Goal: Information Seeking & Learning: Learn about a topic

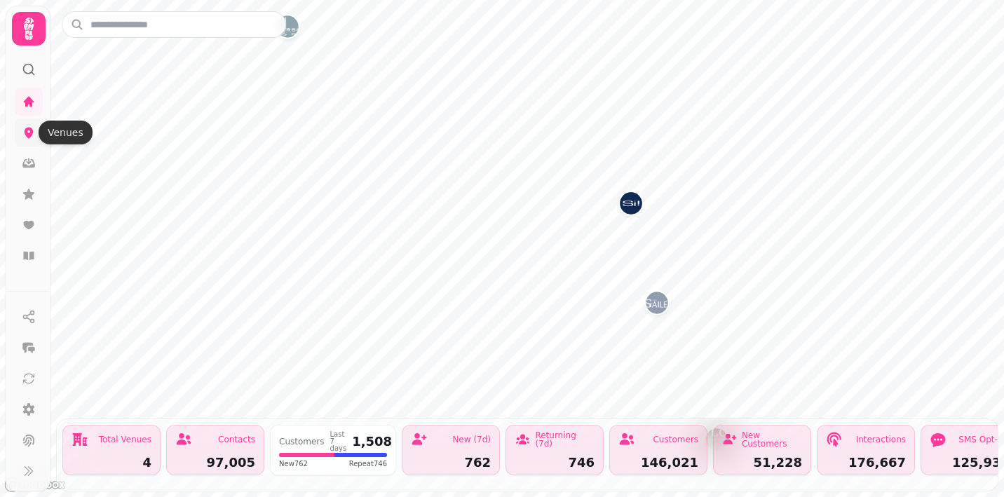
click at [24, 134] on icon at bounding box center [29, 132] width 14 height 14
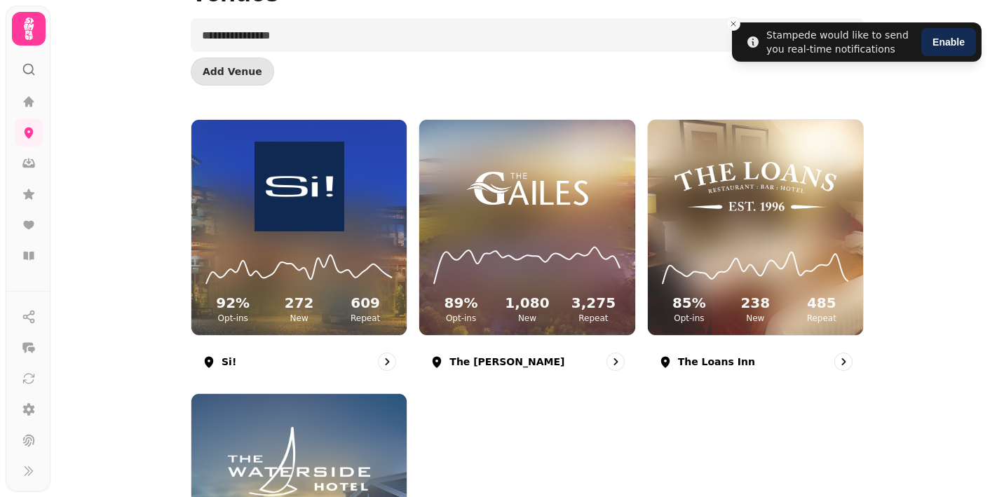
scroll to position [96, 0]
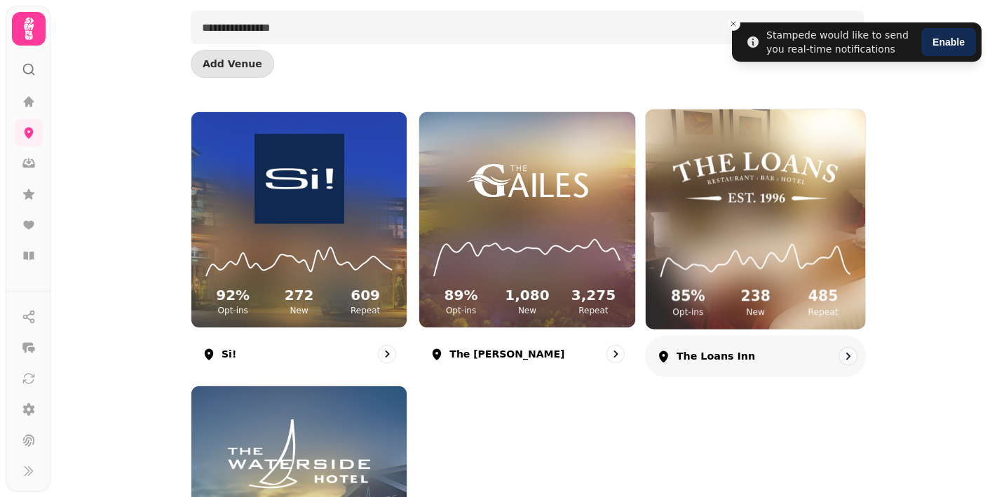
click at [726, 229] on div "85 % Opt-ins 238 New 485 Repeat" at bounding box center [755, 277] width 219 height 106
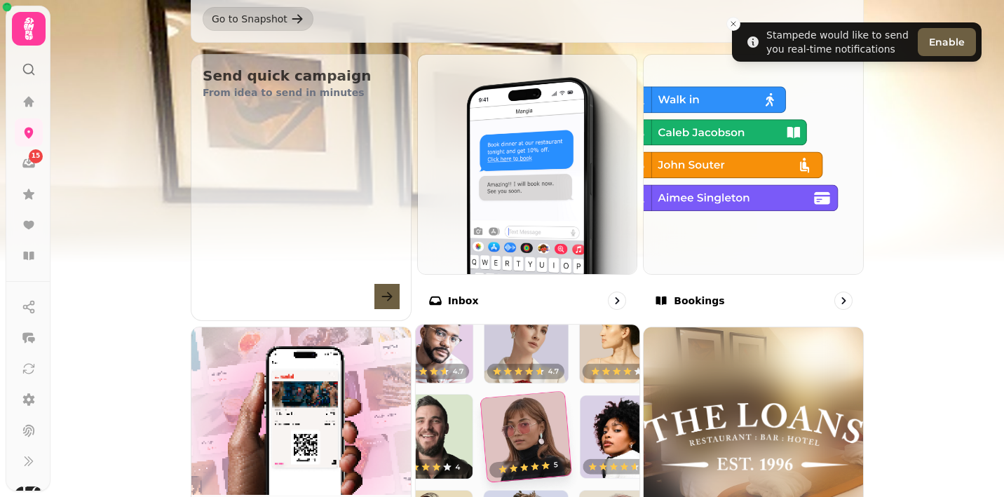
scroll to position [467, 0]
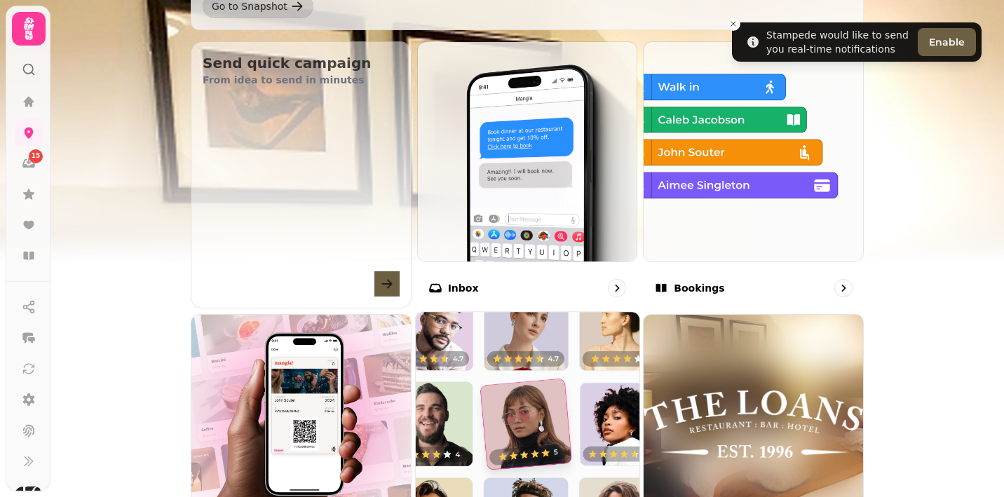
click at [477, 340] on img at bounding box center [527, 424] width 246 height 246
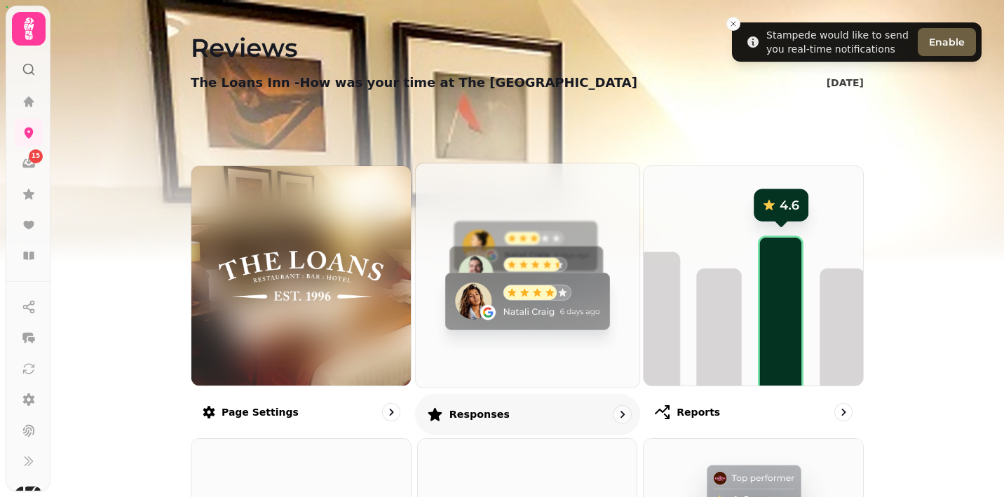
click at [487, 267] on img at bounding box center [527, 275] width 246 height 246
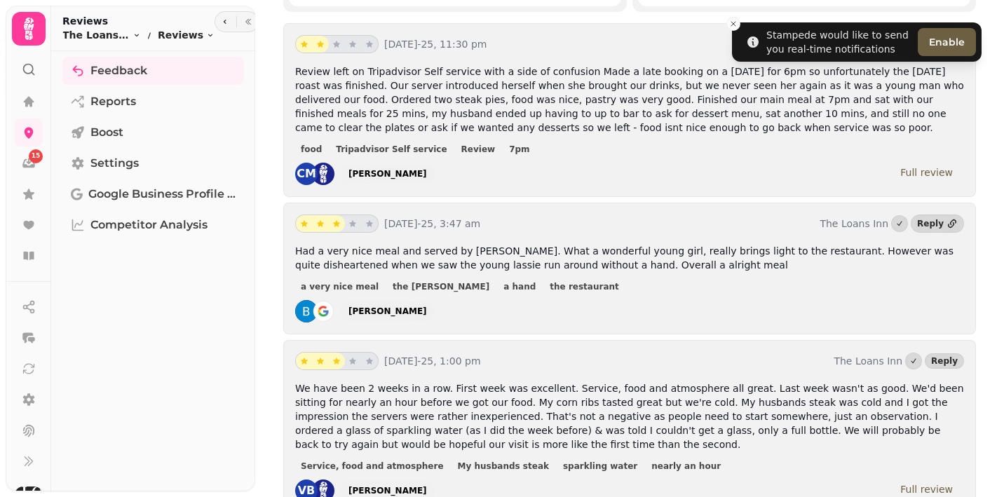
scroll to position [314, 0]
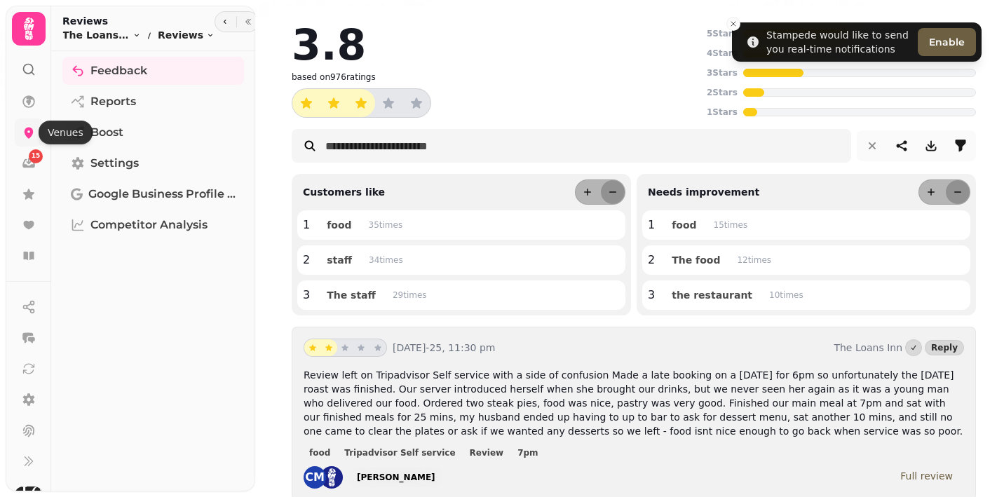
click at [28, 131] on icon at bounding box center [29, 132] width 14 height 14
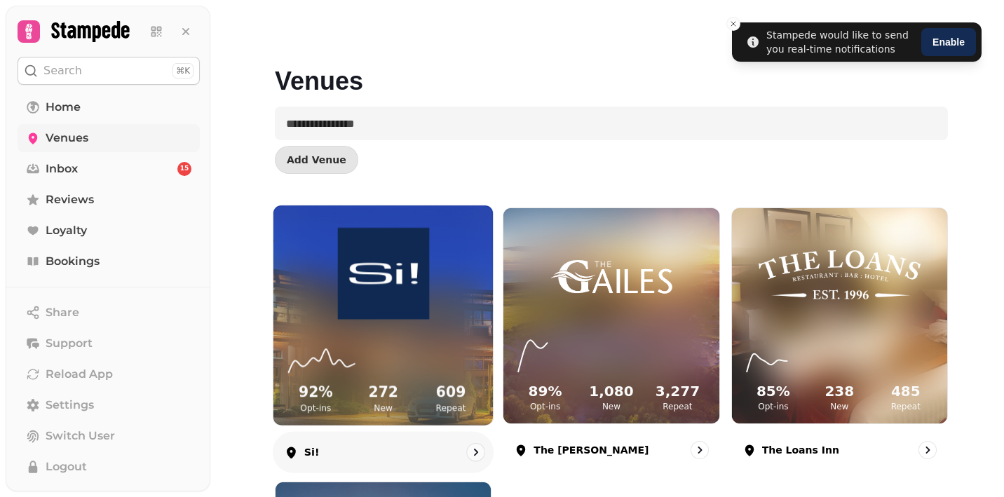
click at [380, 294] on img at bounding box center [383, 274] width 165 height 92
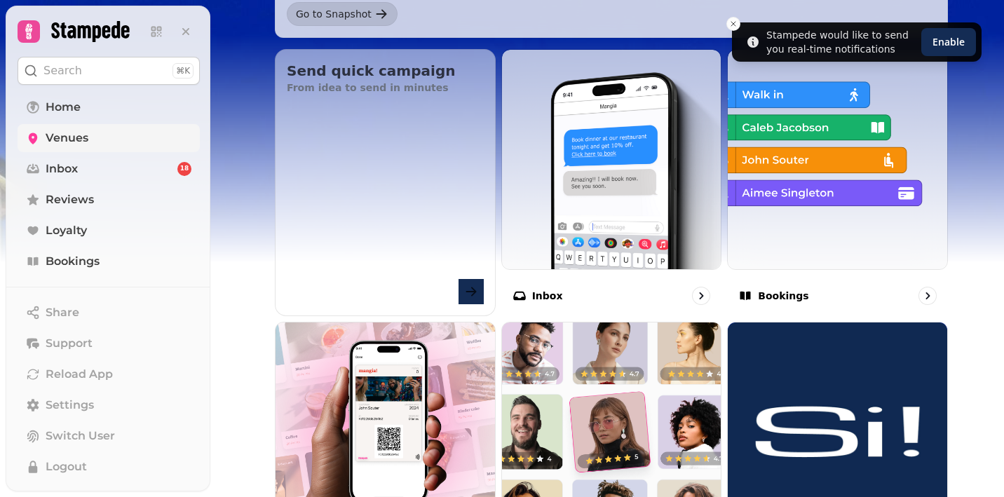
scroll to position [477, 0]
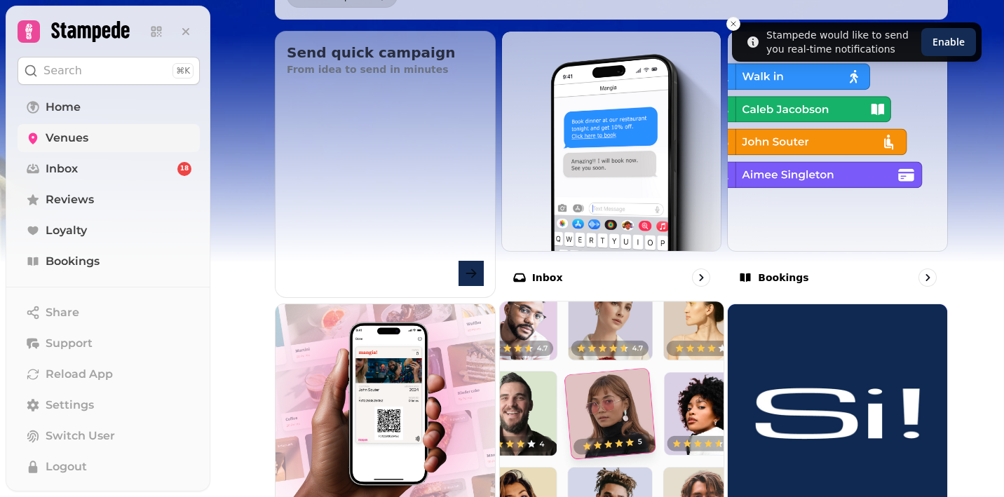
click at [554, 370] on img at bounding box center [612, 413] width 246 height 246
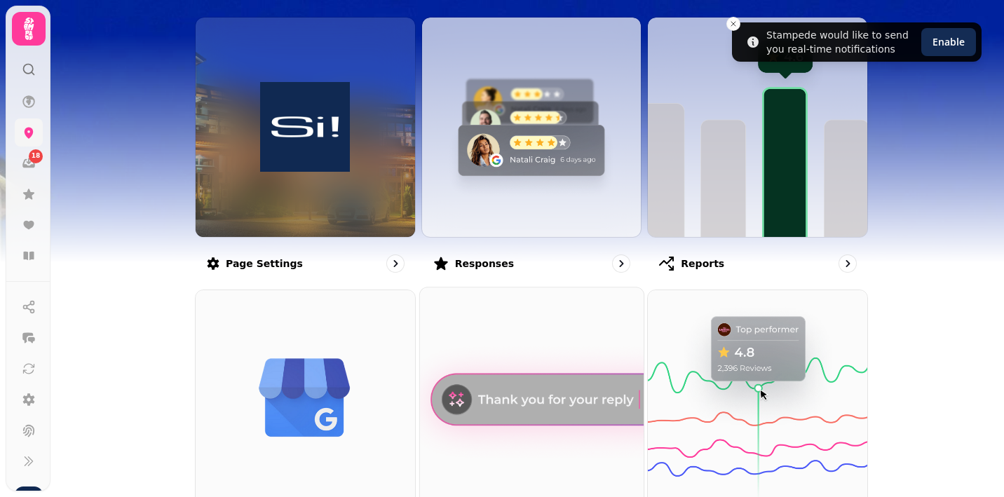
scroll to position [144, 0]
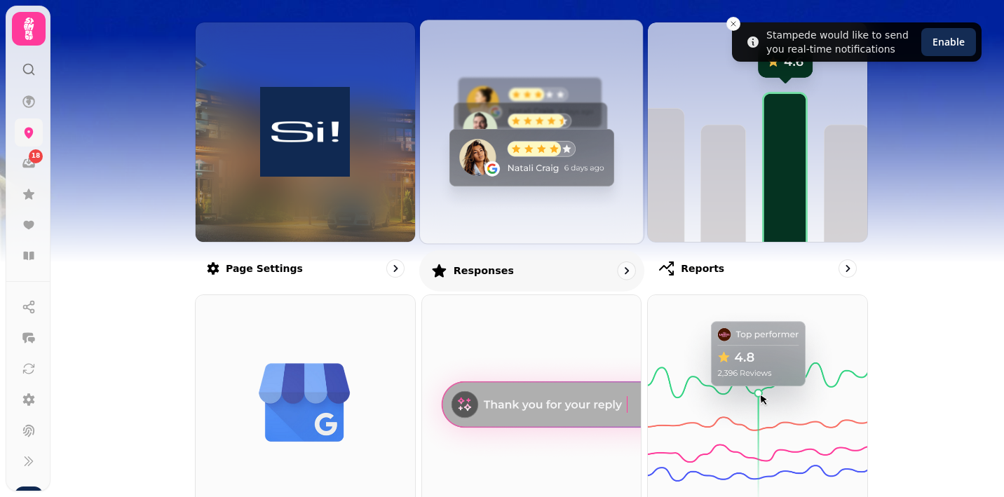
click at [525, 144] on img at bounding box center [532, 131] width 246 height 246
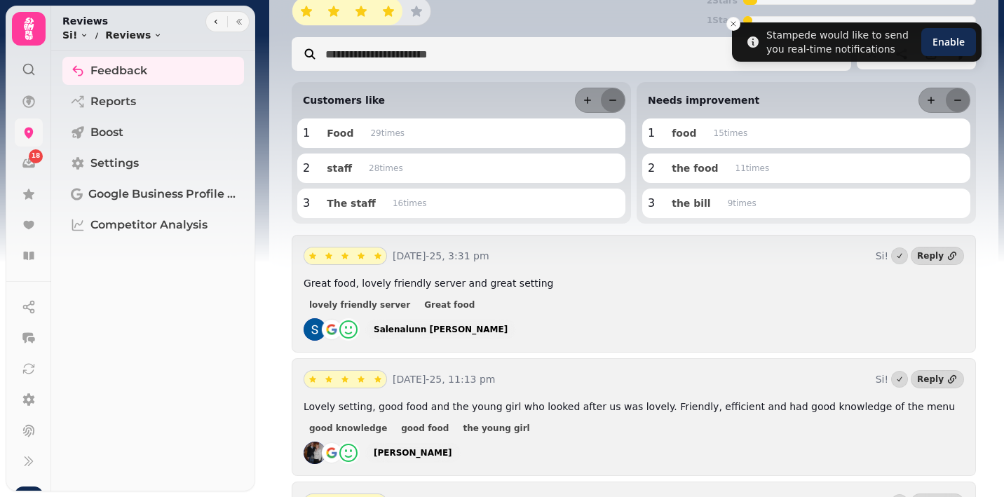
scroll to position [91, 0]
click at [25, 135] on icon at bounding box center [29, 132] width 14 height 14
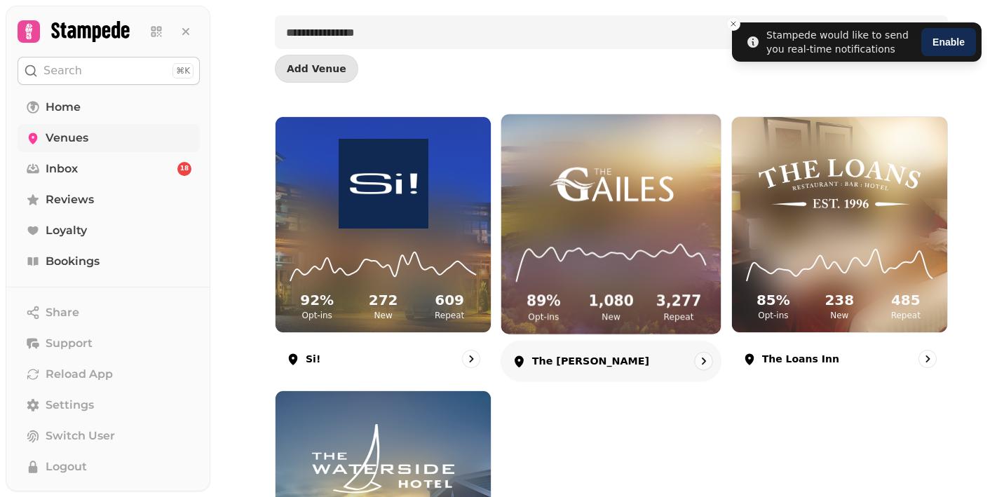
click at [543, 198] on img at bounding box center [611, 183] width 165 height 92
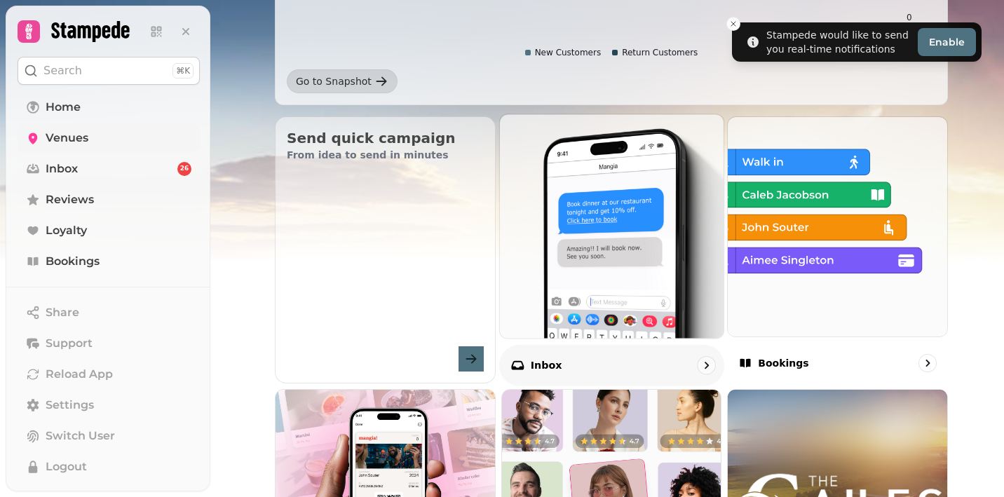
scroll to position [498, 0]
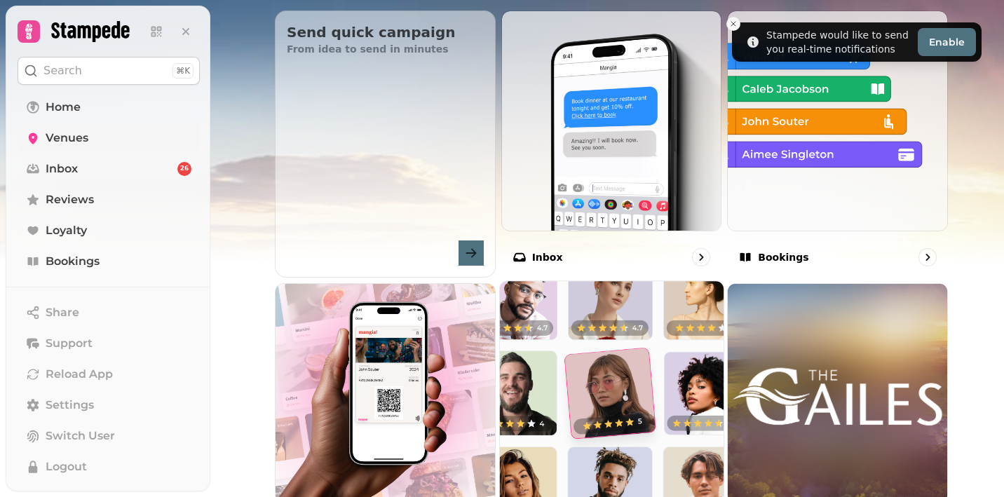
click at [567, 327] on img at bounding box center [612, 393] width 246 height 246
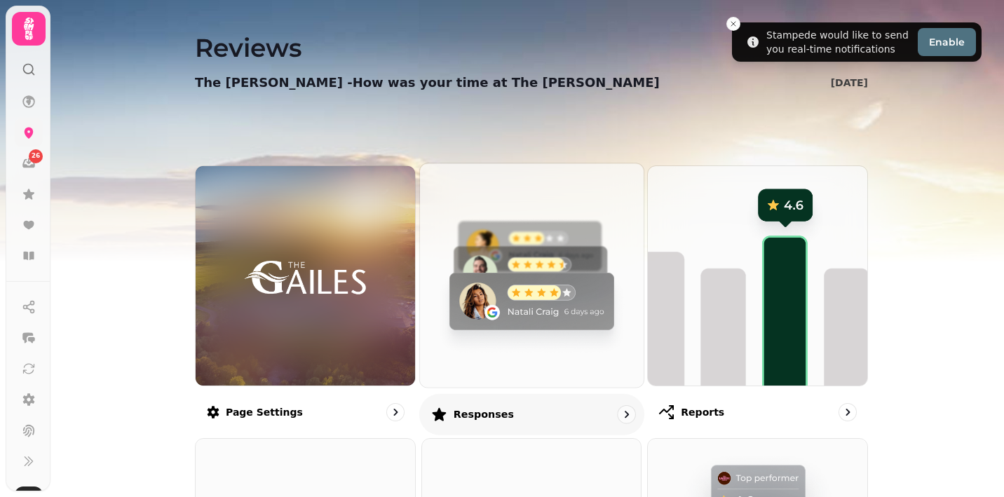
click at [524, 270] on img at bounding box center [532, 275] width 246 height 246
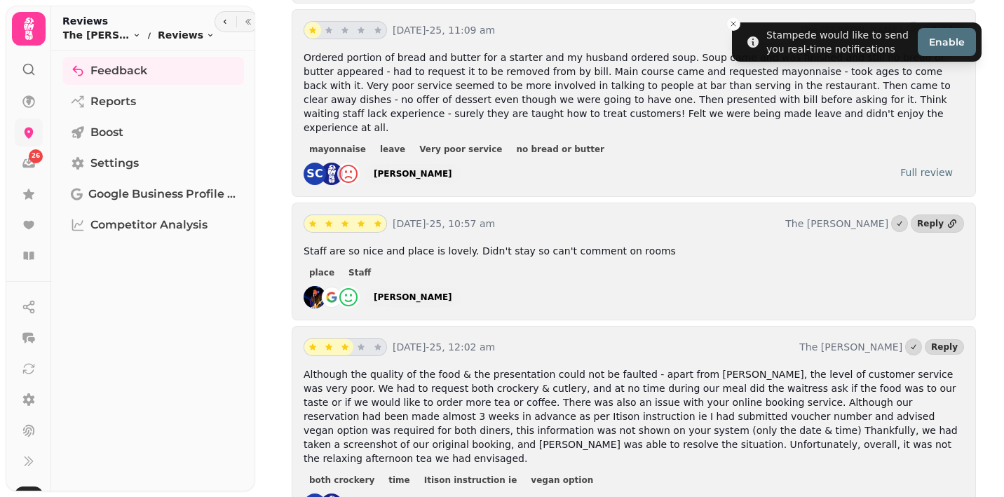
scroll to position [666, 0]
click at [26, 137] on icon at bounding box center [29, 132] width 14 height 14
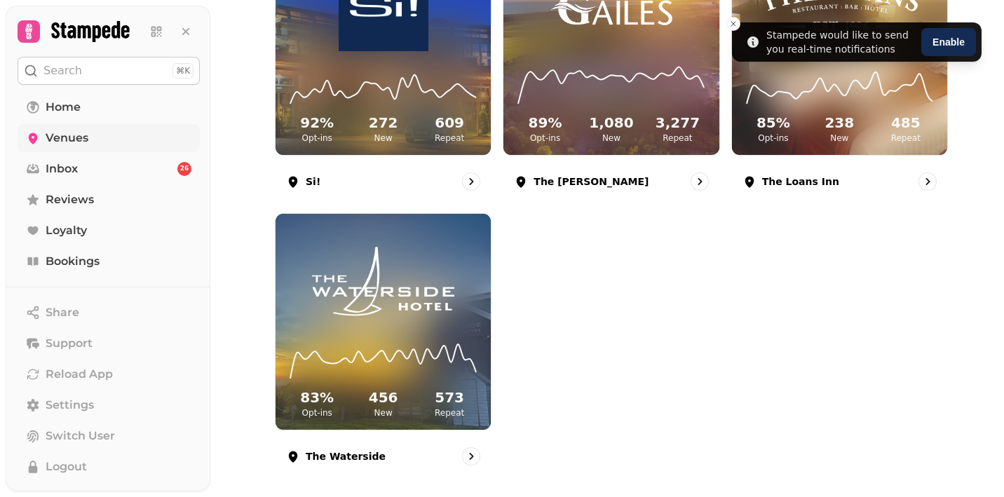
scroll to position [281, 0]
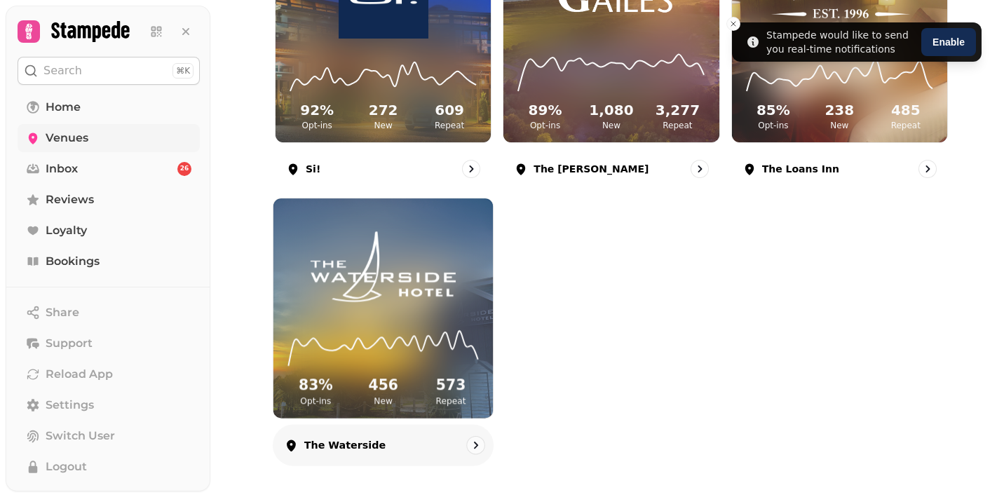
click at [379, 283] on img at bounding box center [383, 268] width 165 height 92
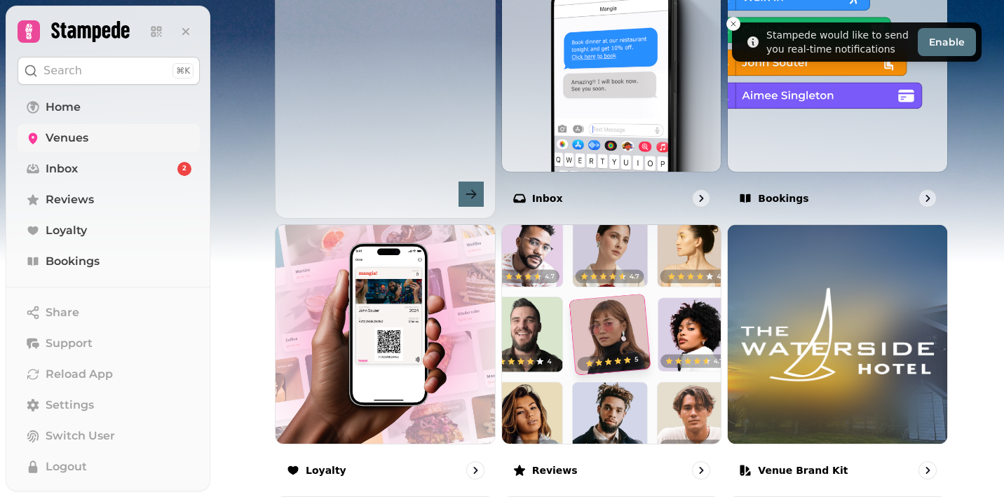
scroll to position [562, 0]
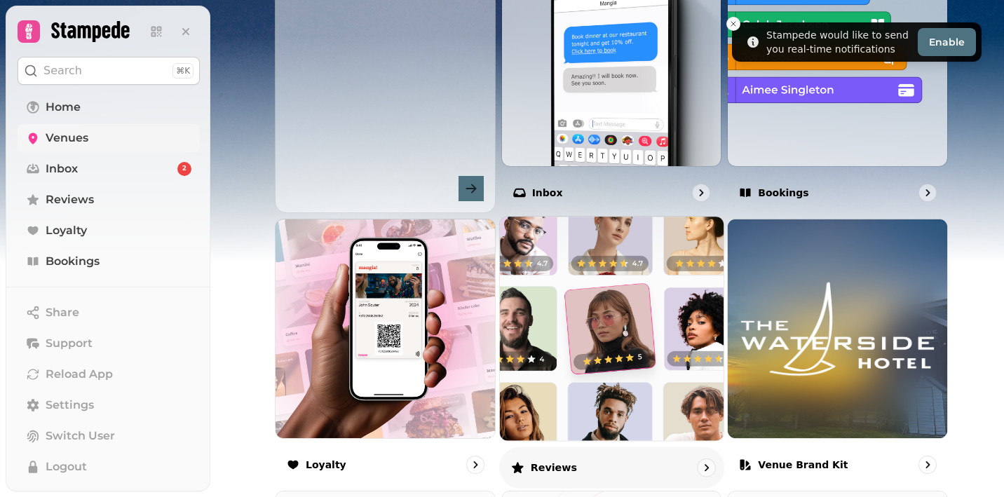
click at [598, 273] on img at bounding box center [612, 328] width 246 height 246
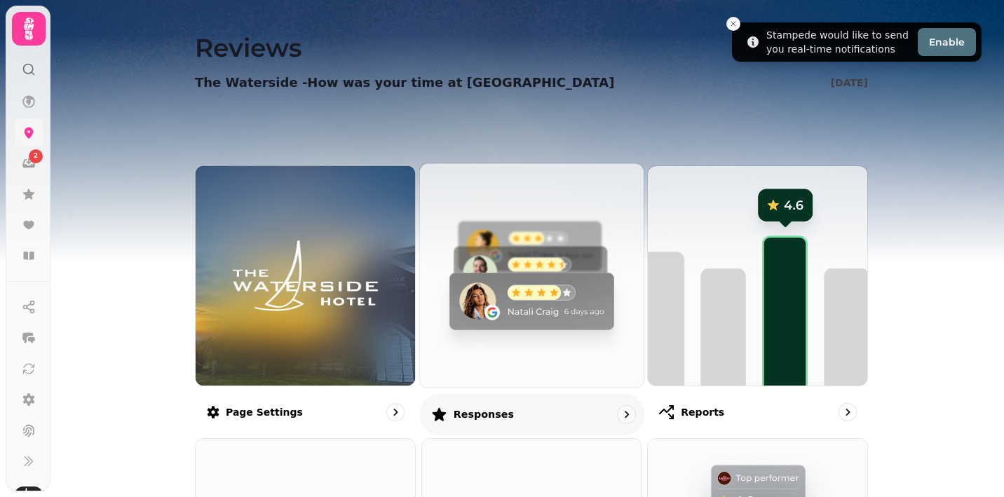
click at [569, 278] on img at bounding box center [532, 275] width 246 height 246
